Goal: Communication & Community: Answer question/provide support

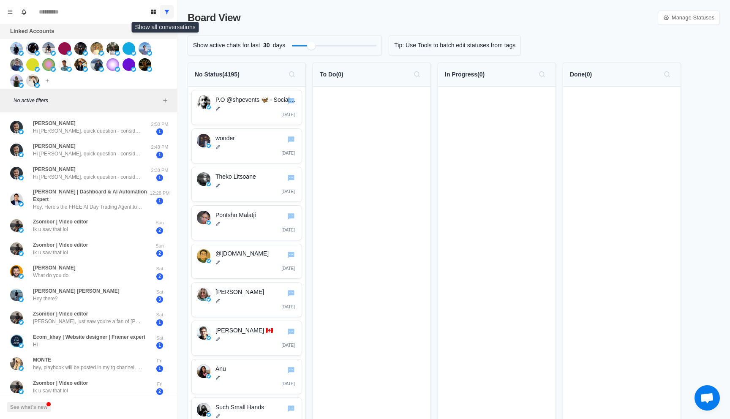
click at [169, 8] on button "Show all conversations" at bounding box center [167, 12] width 14 height 14
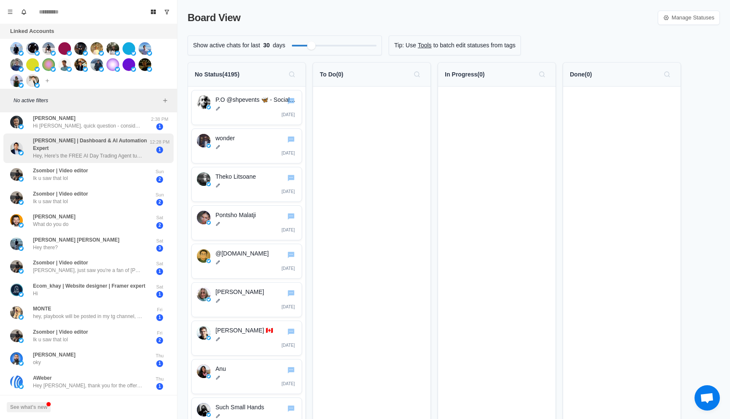
scroll to position [219, 0]
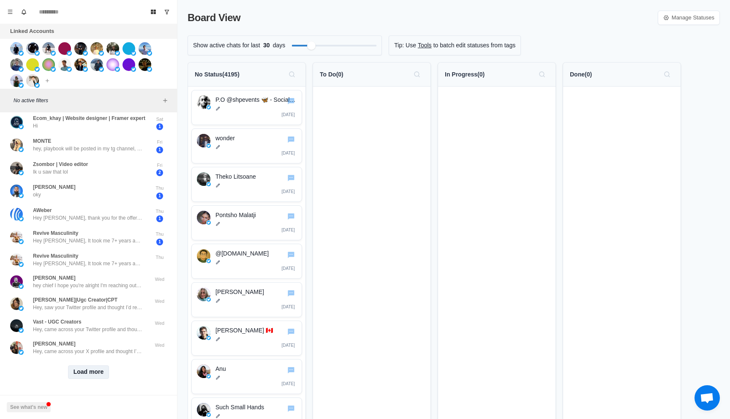
click at [105, 370] on button "Load more" at bounding box center [88, 372] width 41 height 14
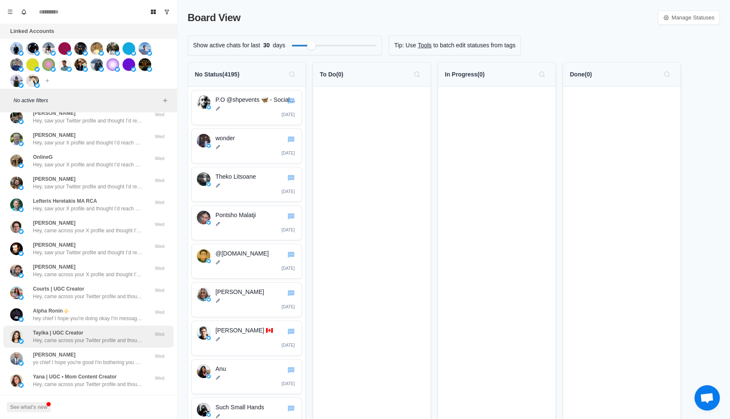
scroll to position [584, 0]
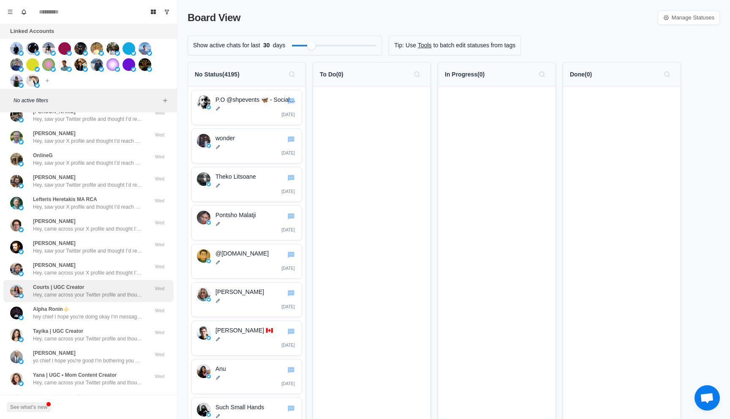
click at [90, 288] on div "Courts | UGC Creator Hey, came across your Twitter profile and thought I’d reac…" at bounding box center [88, 290] width 110 height 15
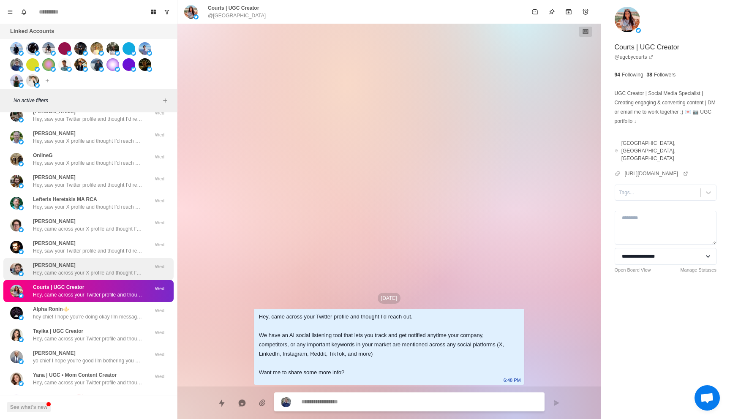
scroll to position [0, 0]
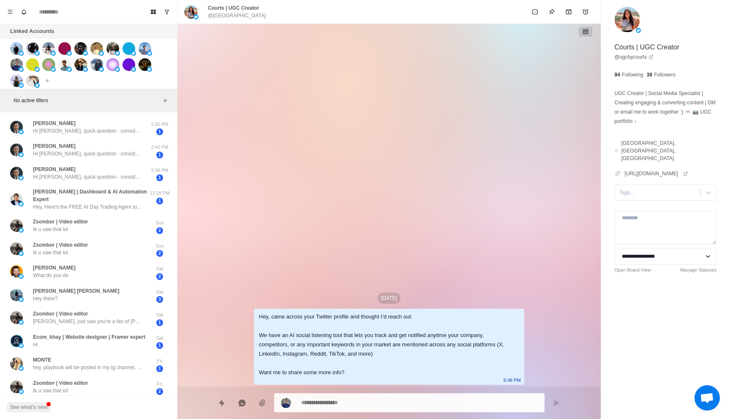
click at [89, 275] on div "[PERSON_NAME] What do you do Sat 2" at bounding box center [88, 271] width 170 height 23
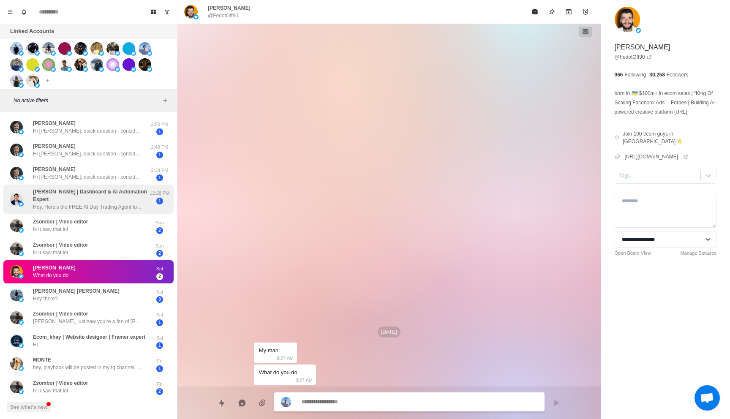
click at [109, 187] on div "[PERSON_NAME] | Dashboard & AI Automation Expert Hey, Here's the FREE AI Day Tr…" at bounding box center [88, 200] width 170 height 30
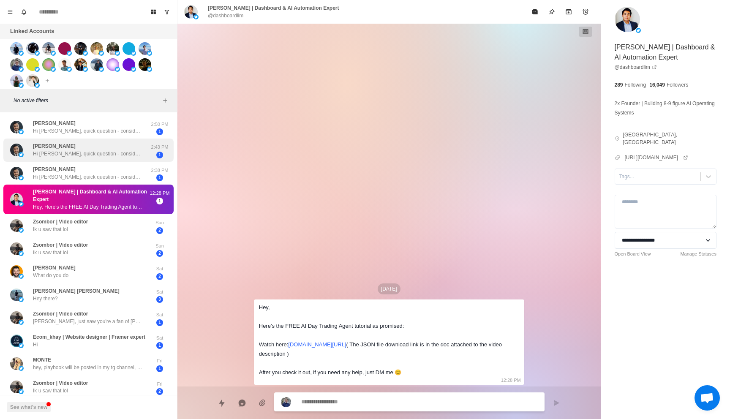
click at [107, 158] on div "[PERSON_NAME] Hi [PERSON_NAME], quick question - considering an expert to take …" at bounding box center [88, 150] width 170 height 23
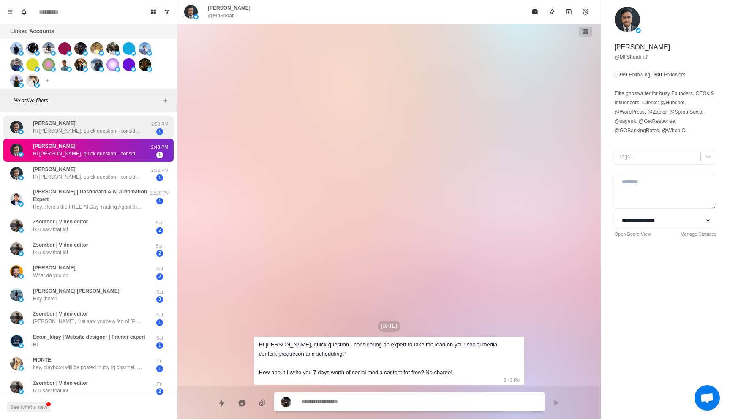
click at [113, 137] on div "[PERSON_NAME] Hi [PERSON_NAME], quick question - considering an expert to take …" at bounding box center [88, 127] width 170 height 23
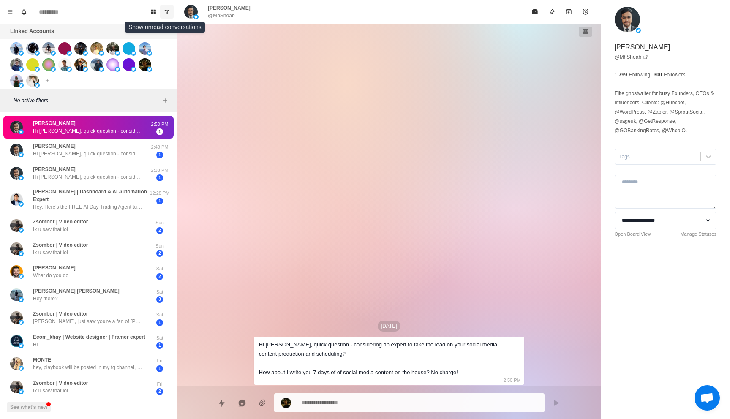
click at [167, 16] on button "Show unread conversations" at bounding box center [167, 12] width 14 height 14
type textarea "*"
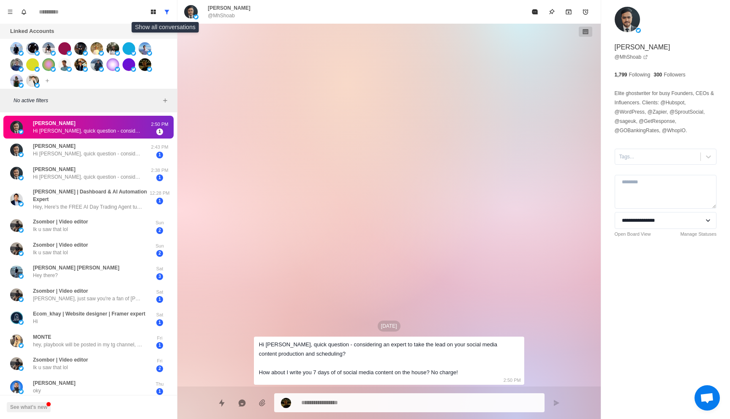
click at [168, 4] on div "Board View Tools Archived Chats Mark many as read Keyboard shortcuts Team Setti…" at bounding box center [88, 12] width 177 height 24
click at [167, 12] on icon "Show all conversations" at bounding box center [167, 12] width 5 height 4
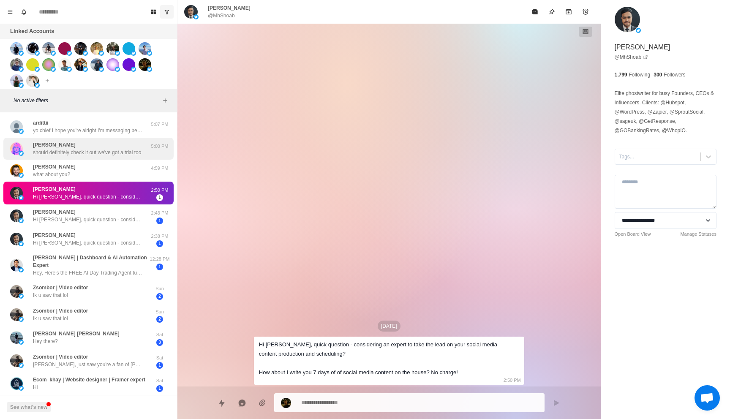
click at [111, 147] on div "[PERSON_NAME] should definitely check it out we've got a trial too" at bounding box center [87, 148] width 108 height 15
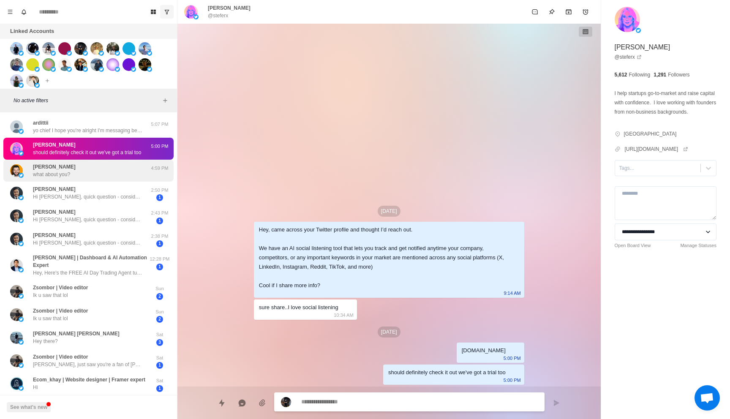
click at [103, 173] on div "[PERSON_NAME] what about you?" at bounding box center [79, 170] width 139 height 15
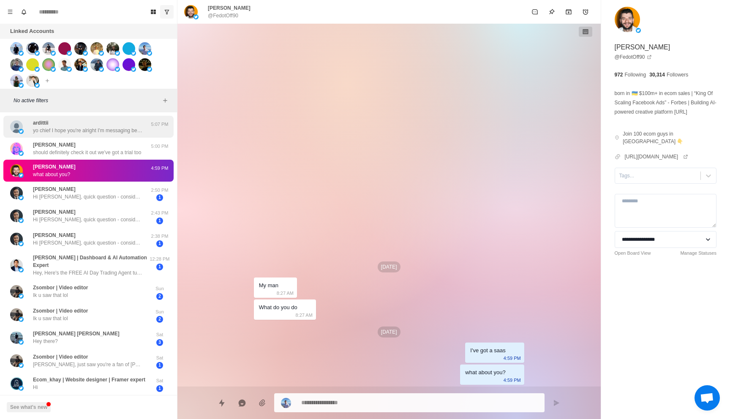
click at [116, 127] on p "yo chief I hope you're alright I'm messaging because I've built a software that…" at bounding box center [88, 131] width 110 height 8
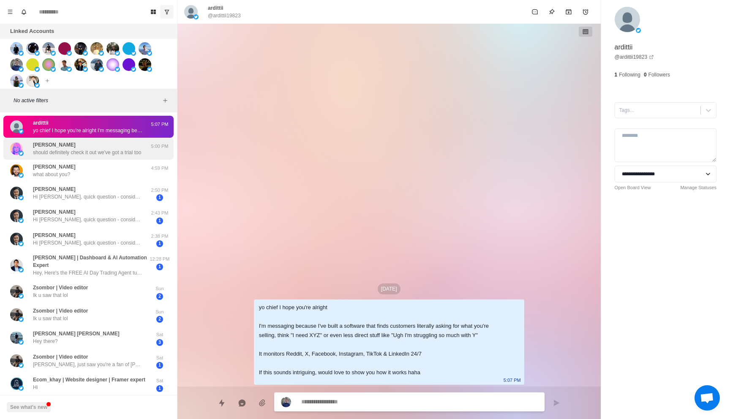
click at [116, 144] on div "[PERSON_NAME] should definitely check it out we've got a trial too" at bounding box center [87, 148] width 108 height 15
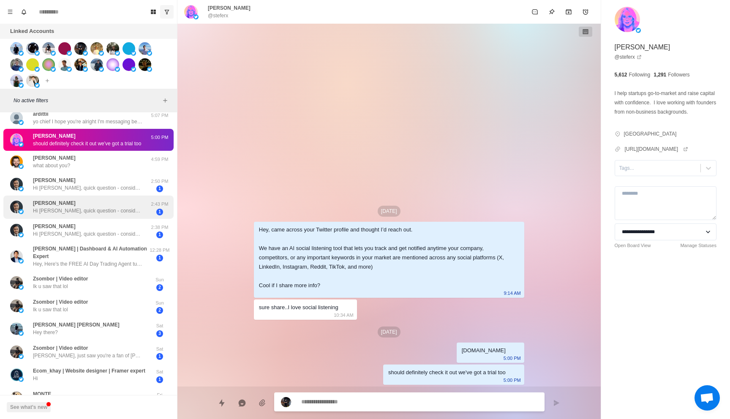
scroll to position [6, 0]
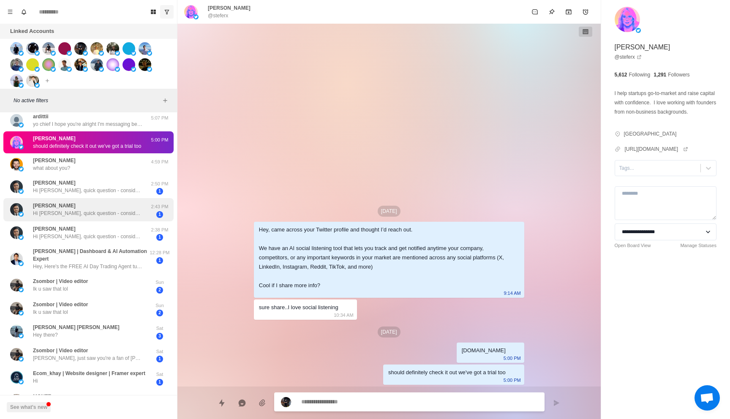
click at [126, 198] on div "[PERSON_NAME] Hi [PERSON_NAME], quick question - considering an expert to take …" at bounding box center [88, 209] width 170 height 23
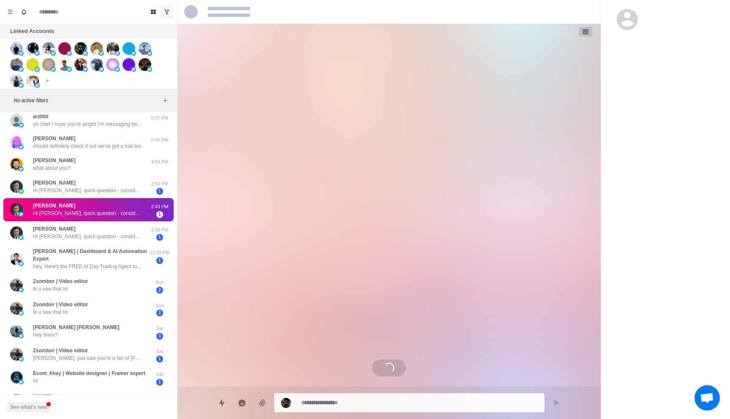
click at [126, 218] on div "[PERSON_NAME] Hi [PERSON_NAME], quick question - considering an expert to take …" at bounding box center [88, 209] width 170 height 23
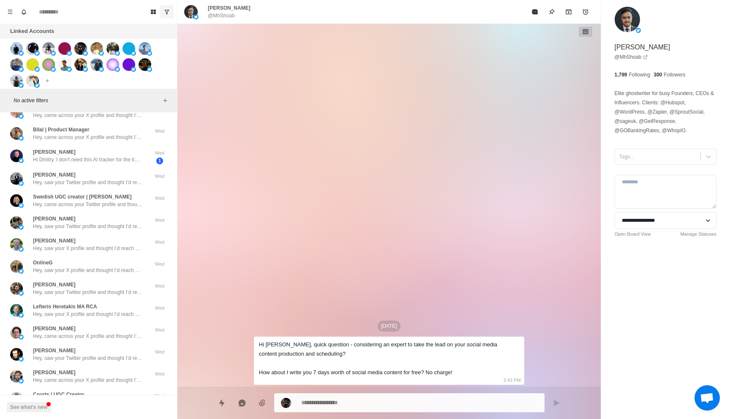
scroll to position [516, 0]
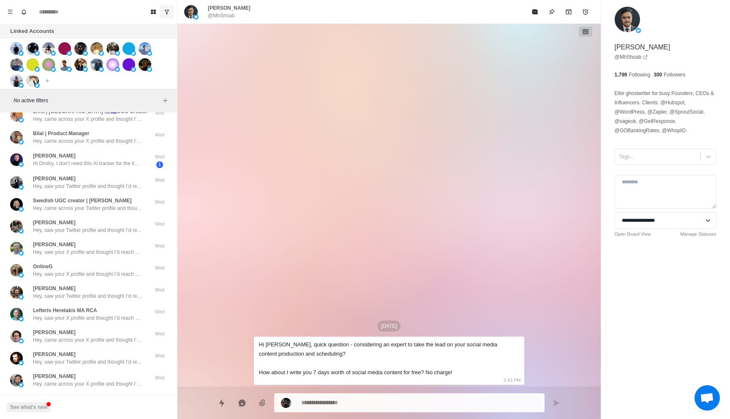
type textarea "*"
